Goal: Register for event/course

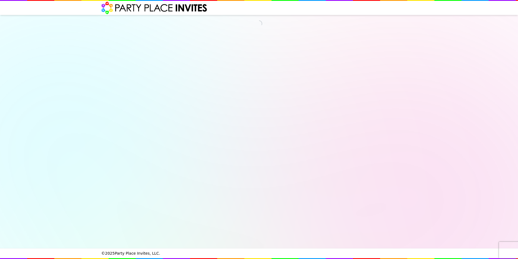
select select "540260"
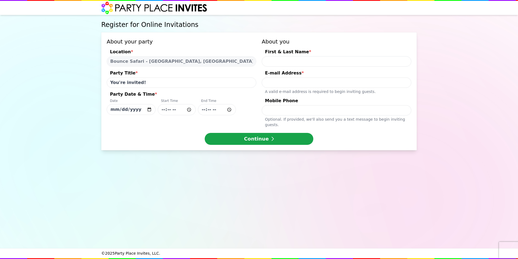
click at [130, 105] on input "[DATE]" at bounding box center [131, 109] width 49 height 11
click at [148, 110] on input "[DATE]" at bounding box center [131, 109] width 49 height 11
type input "[DATE]"
click at [163, 110] on input "Party Date & Time * Date [DATE] Start Time End Time" at bounding box center [177, 109] width 38 height 11
click at [205, 108] on input "Party Date & Time * Date [DATE] Start Time End Time" at bounding box center [217, 109] width 38 height 11
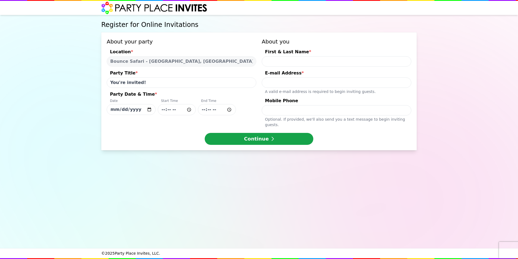
click at [301, 60] on input "First & Last Name *" at bounding box center [337, 61] width 150 height 10
type input "[PERSON_NAME]"
type input "[PERSON_NAME][EMAIL_ADDRESS][DOMAIN_NAME]"
type input "9177519227"
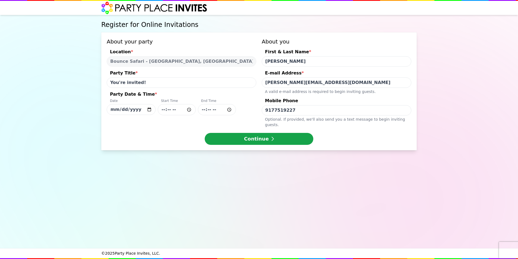
click at [279, 61] on input "[PERSON_NAME]" at bounding box center [337, 61] width 150 height 10
click at [238, 62] on div "About your party Location * Bounce Safari - [GEOGRAPHIC_DATA], [GEOGRAPHIC_DATA…" at bounding box center [259, 83] width 305 height 90
type input "[PERSON_NAME]"
click at [225, 133] on button "Continue" at bounding box center [259, 139] width 109 height 12
click at [178, 109] on input "Party Date & Time * Date [DATE] Start Time End Time" at bounding box center [177, 109] width 38 height 11
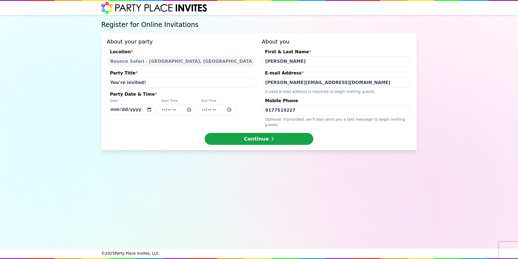
click at [177, 109] on input "Party Date & Time * Date [DATE] Start Time End Time" at bounding box center [177, 109] width 38 height 11
type input "12:30"
click at [217, 110] on input "Party Date & Time * Date [DATE] Start Time 12:30 End Time" at bounding box center [217, 109] width 38 height 11
type input "14:15"
click at [206, 162] on div "Register for Online Invitations About your party Location * Bounce Safari - [GE…" at bounding box center [259, 131] width 318 height 233
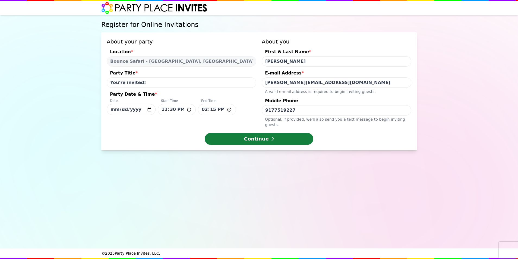
click at [245, 135] on button "Continue" at bounding box center [259, 139] width 109 height 12
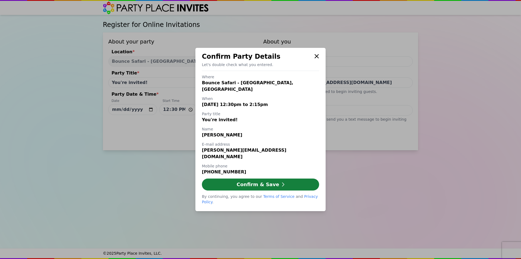
click at [259, 179] on button "Confirm & Save" at bounding box center [260, 184] width 117 height 12
